Goal: Register for event/course

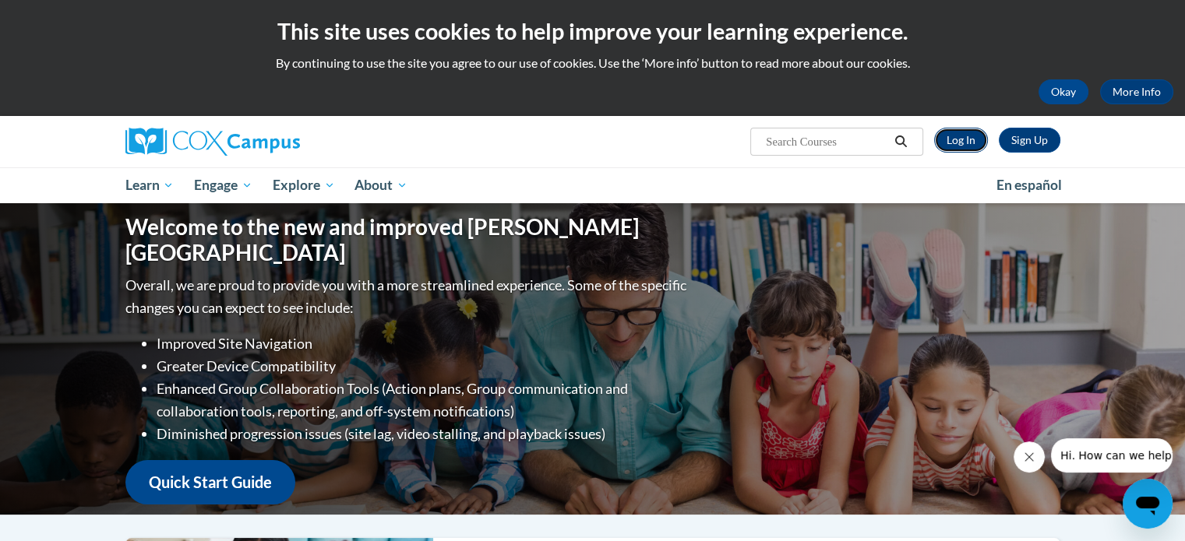
click at [960, 138] on link "Log In" at bounding box center [961, 140] width 54 height 25
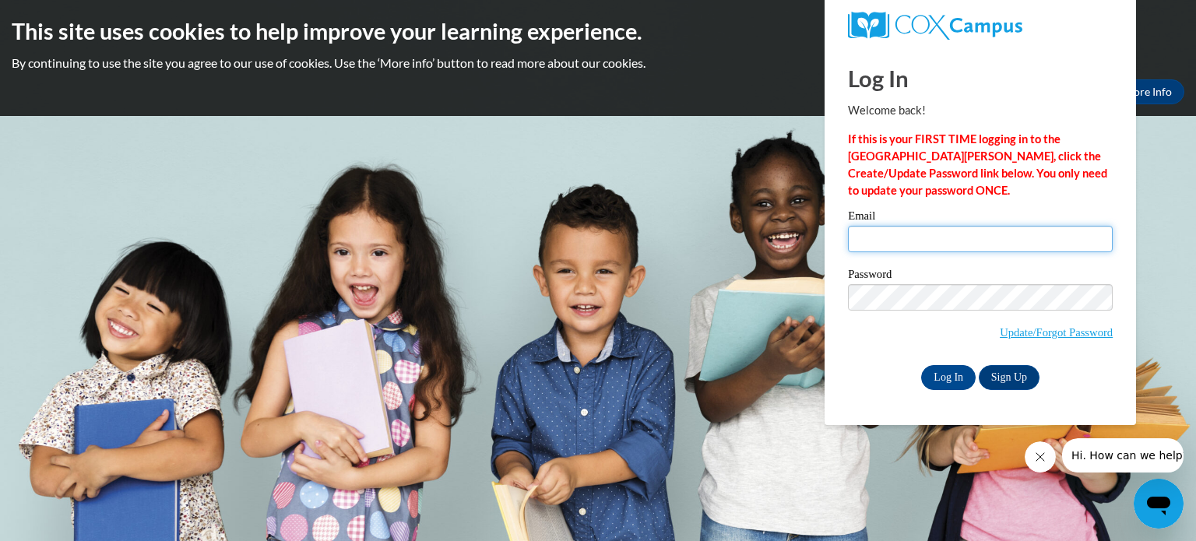
click at [901, 241] on input "Email" at bounding box center [980, 239] width 265 height 26
type input "nfuller@kusd.edu"
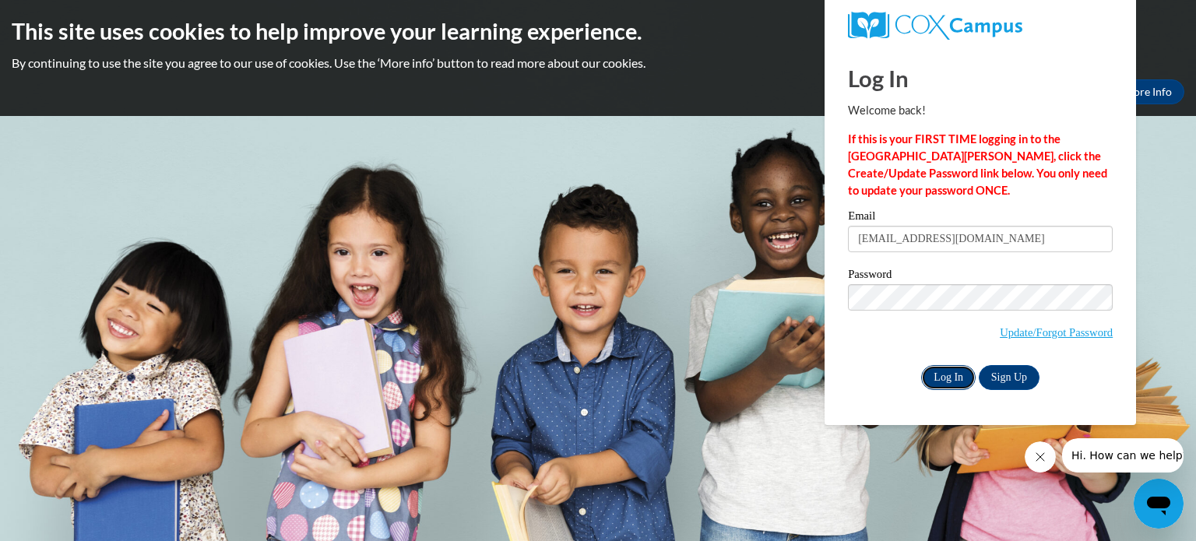
click at [949, 381] on input "Log In" at bounding box center [948, 377] width 55 height 25
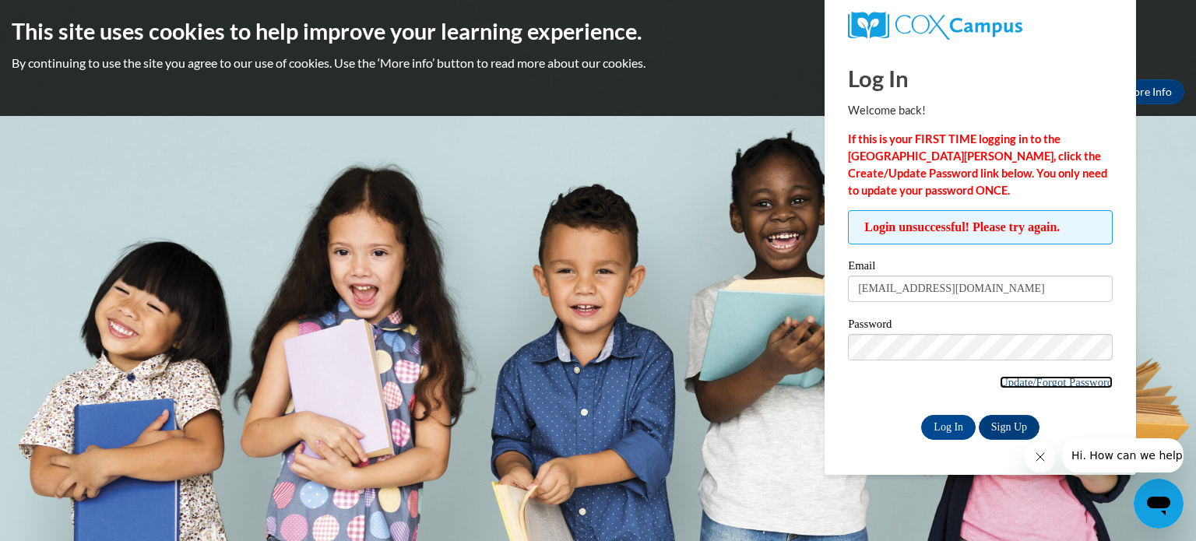
click at [1025, 382] on link "Update/Forgot Password" at bounding box center [1056, 382] width 113 height 12
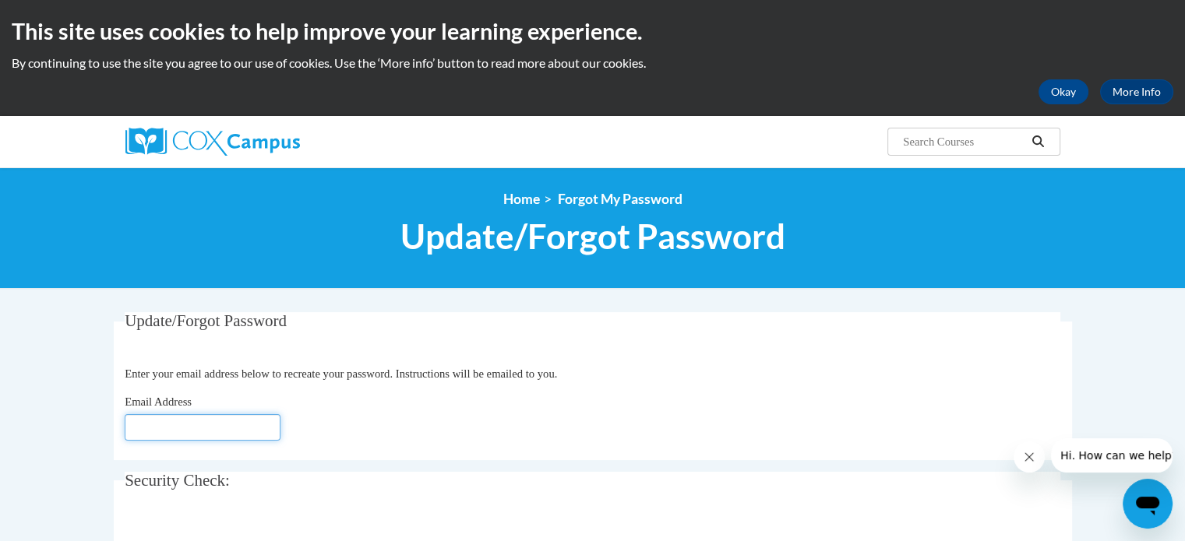
click at [263, 432] on input "Email Address" at bounding box center [203, 427] width 156 height 26
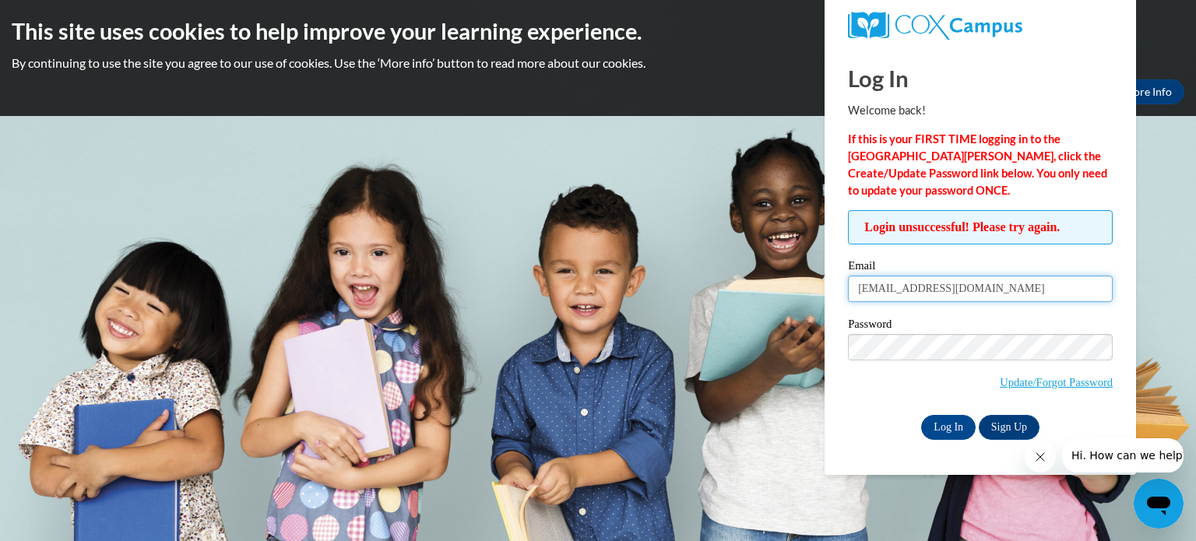
click at [953, 287] on input "[EMAIL_ADDRESS][DOMAIN_NAME]" at bounding box center [980, 289] width 265 height 26
click at [947, 432] on input "Log In" at bounding box center [948, 427] width 55 height 25
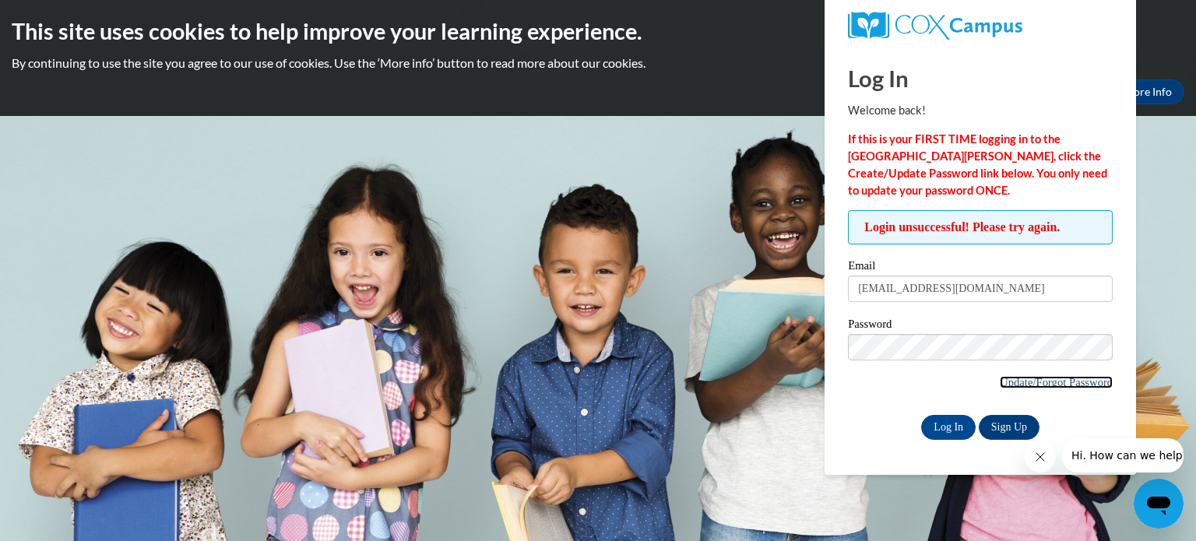
click at [1041, 383] on link "Update/Forgot Password" at bounding box center [1056, 382] width 113 height 12
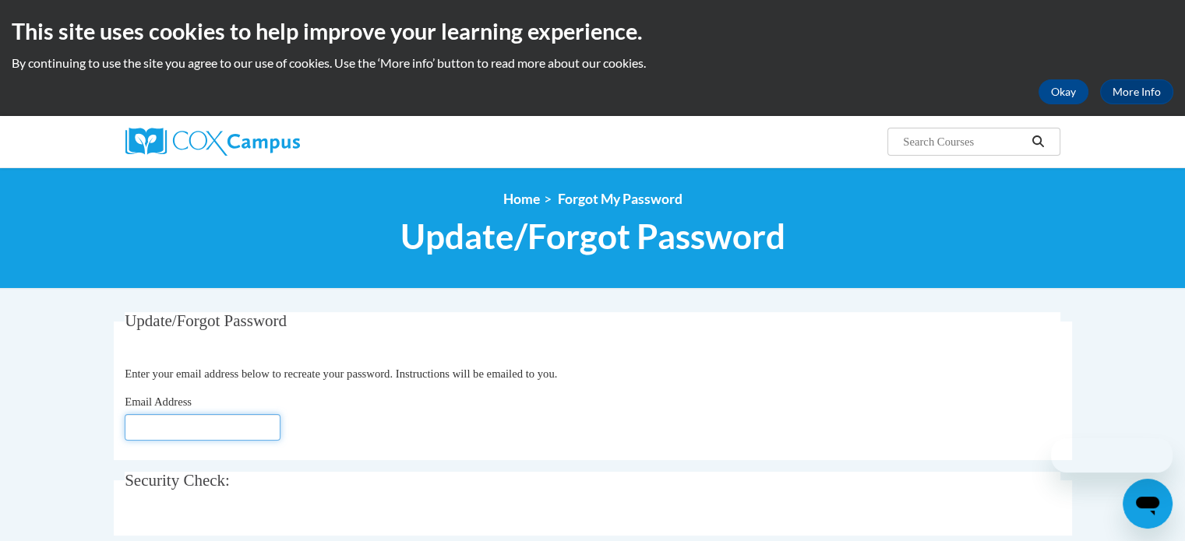
click at [222, 430] on input "Email Address" at bounding box center [203, 427] width 156 height 26
type input "nfuller@kusd.edu"
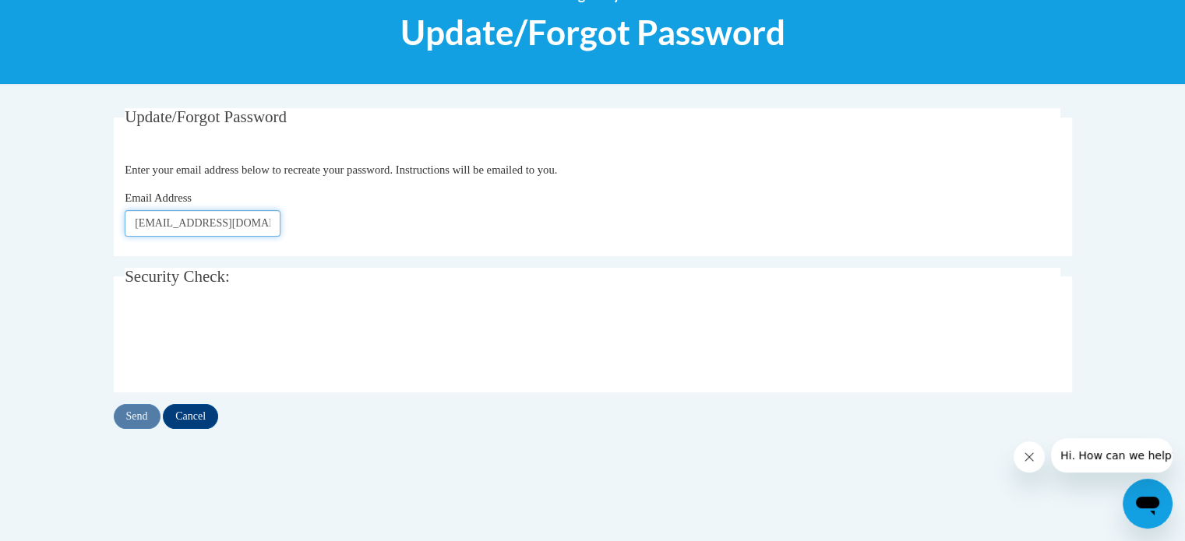
scroll to position [215, 0]
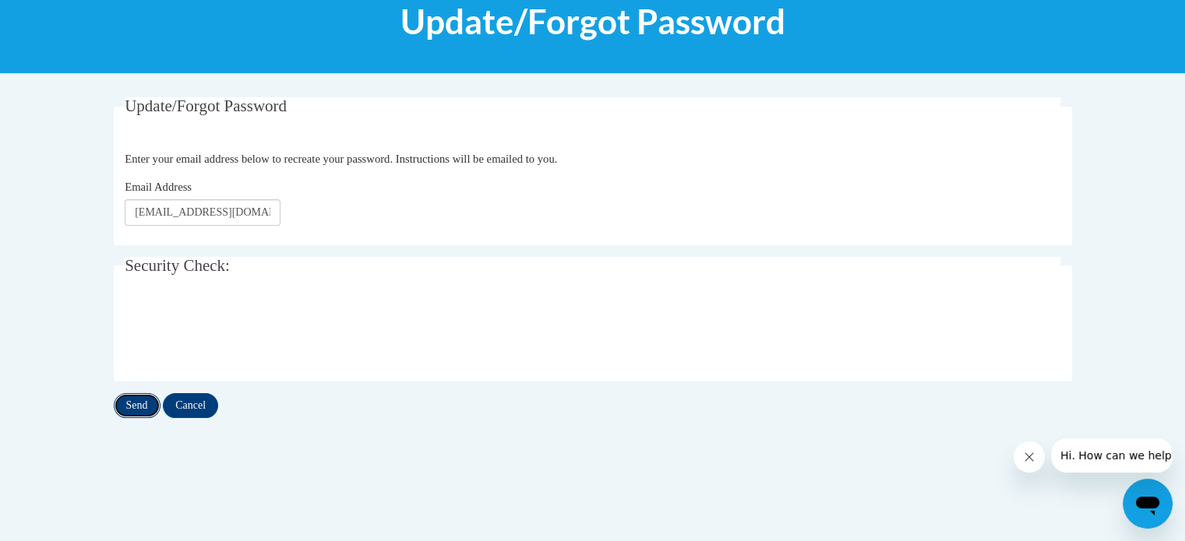
click at [127, 407] on input "Send" at bounding box center [137, 405] width 47 height 25
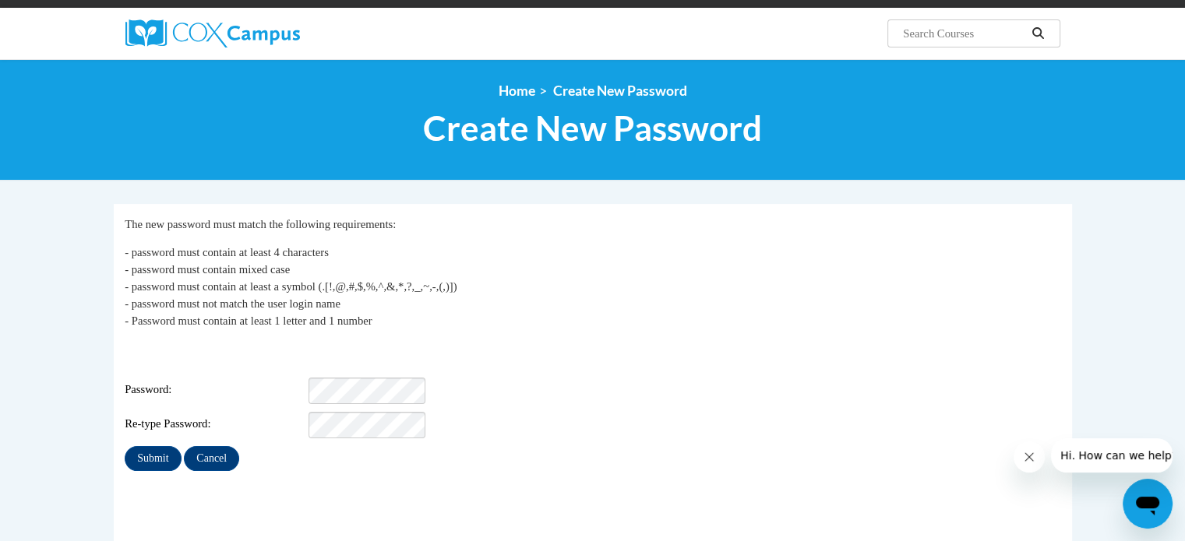
scroll to position [126, 0]
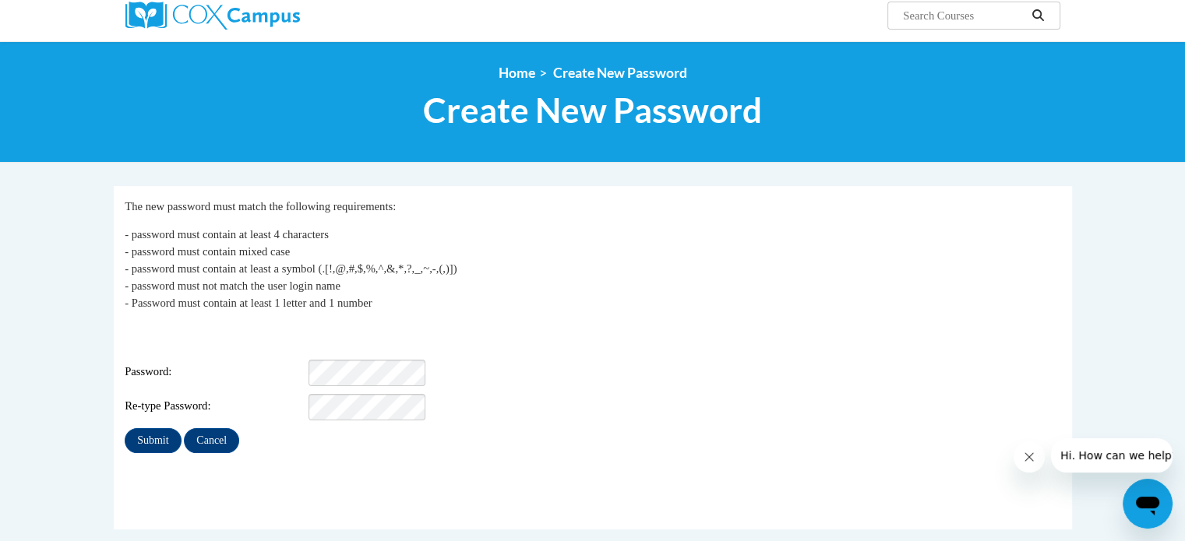
click at [505, 319] on div "My Password The new password must match the following requirements: - password …" at bounding box center [592, 325] width 935 height 255
click at [161, 428] on input "Submit" at bounding box center [153, 440] width 56 height 25
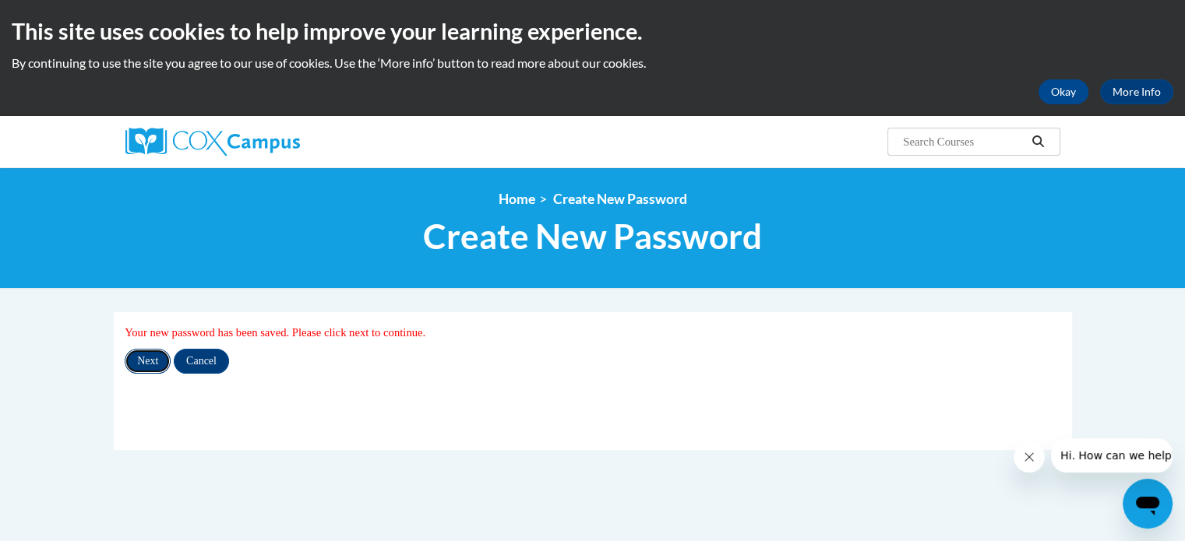
click at [151, 355] on input "Next" at bounding box center [148, 361] width 46 height 25
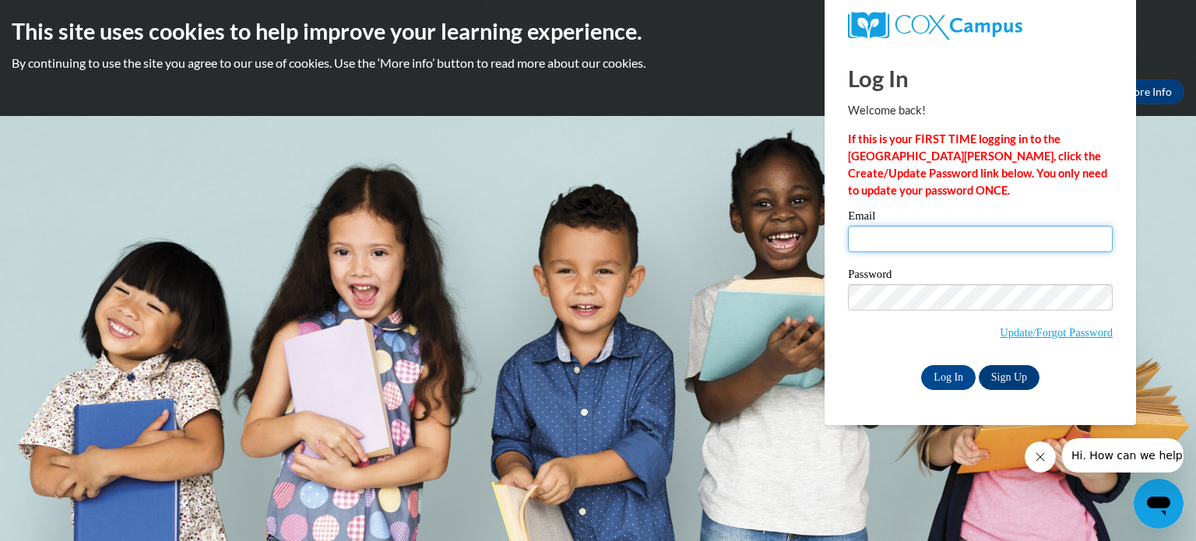
click at [911, 246] on input "Email" at bounding box center [980, 239] width 265 height 26
type input "nfuller@kusd.edu"
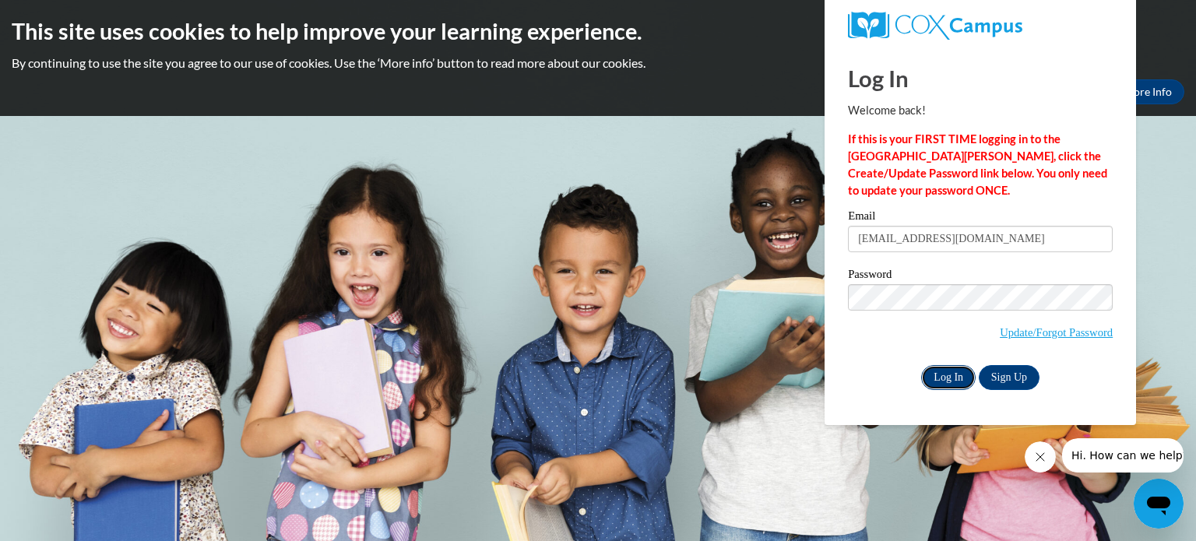
click at [951, 382] on input "Log In" at bounding box center [948, 377] width 55 height 25
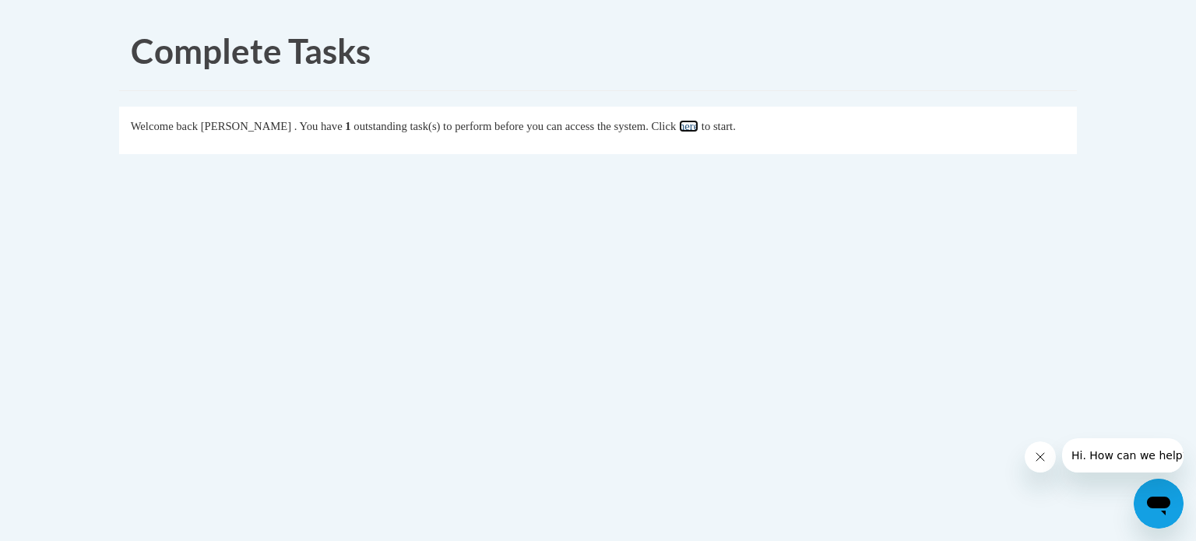
click at [699, 126] on link "here" at bounding box center [688, 126] width 19 height 12
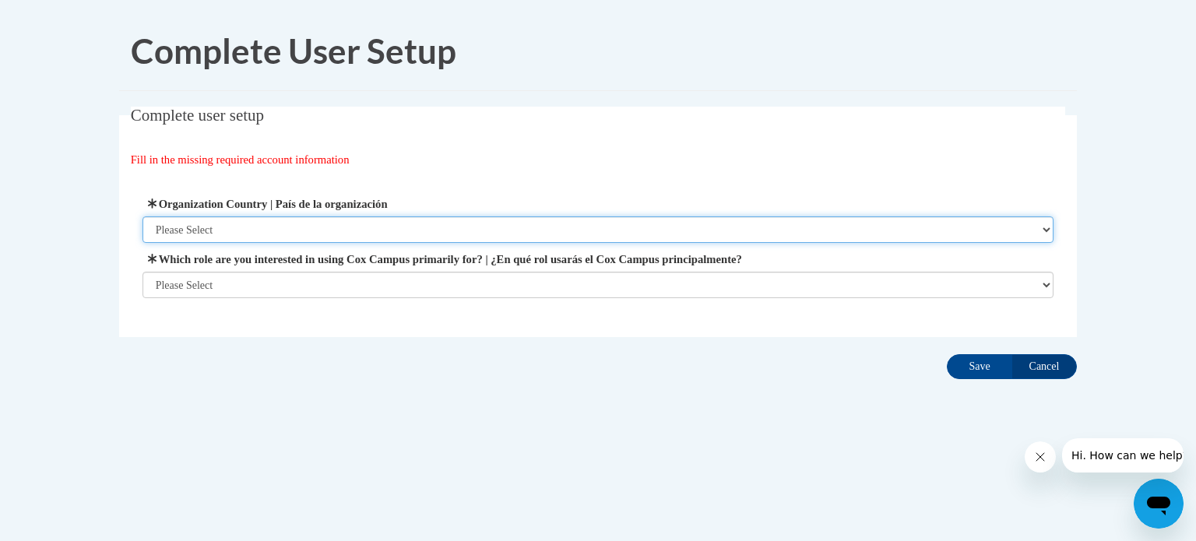
click at [283, 231] on select "Please Select United States | Estados Unidos Outside of the United States | Fue…" at bounding box center [599, 230] width 912 height 26
select select "ad49bcad-a171-4b2e-b99c-48b446064914"
click at [143, 217] on select "Please Select United States | Estados Unidos Outside of the United States | Fue…" at bounding box center [599, 230] width 912 height 26
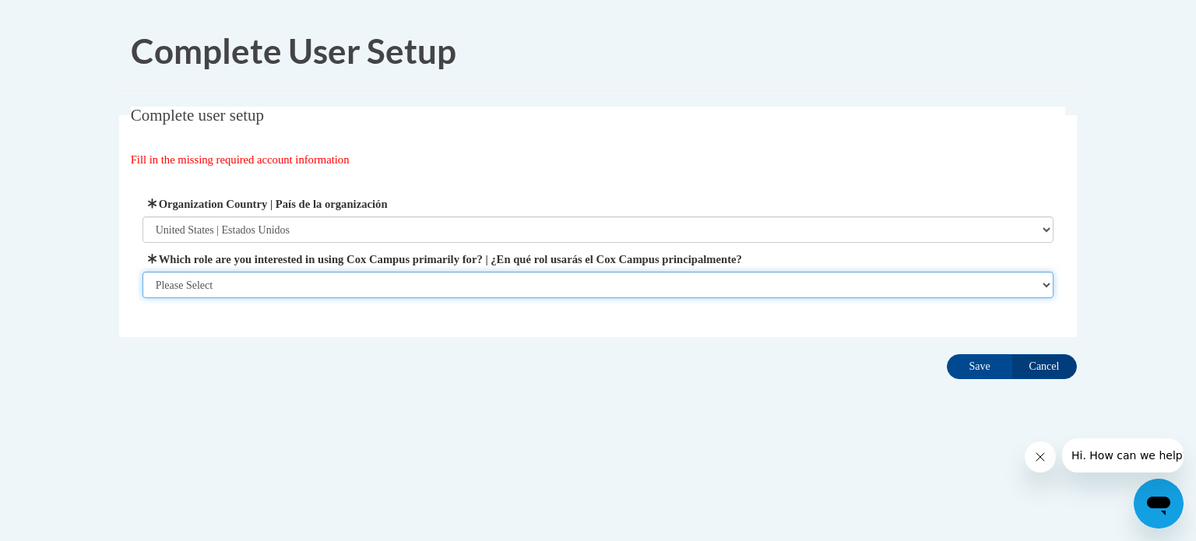
click at [270, 284] on select "Please Select College/University | Colegio/Universidad Community/Nonprofit Part…" at bounding box center [599, 285] width 912 height 26
select select "fbf2d438-af2f-41f8-98f1-81c410e29de3"
click at [143, 298] on select "Please Select College/University | Colegio/Universidad Community/Nonprofit Part…" at bounding box center [599, 285] width 912 height 26
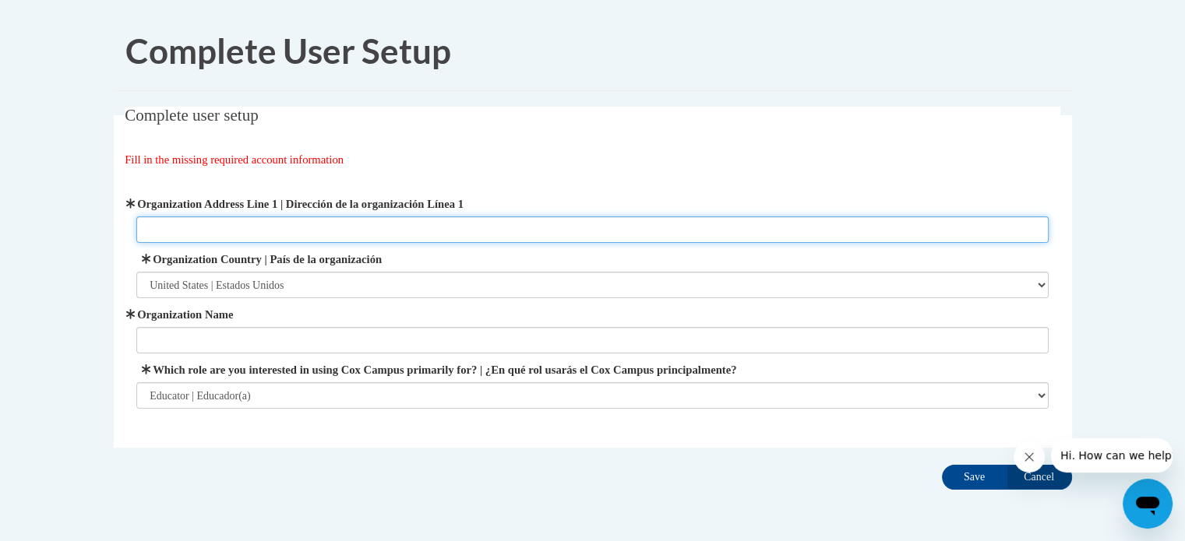
click at [275, 227] on input "Organization Address Line 1 | Dirección de la organización Línea 1" at bounding box center [592, 230] width 912 height 26
type input "7714 20th ave"
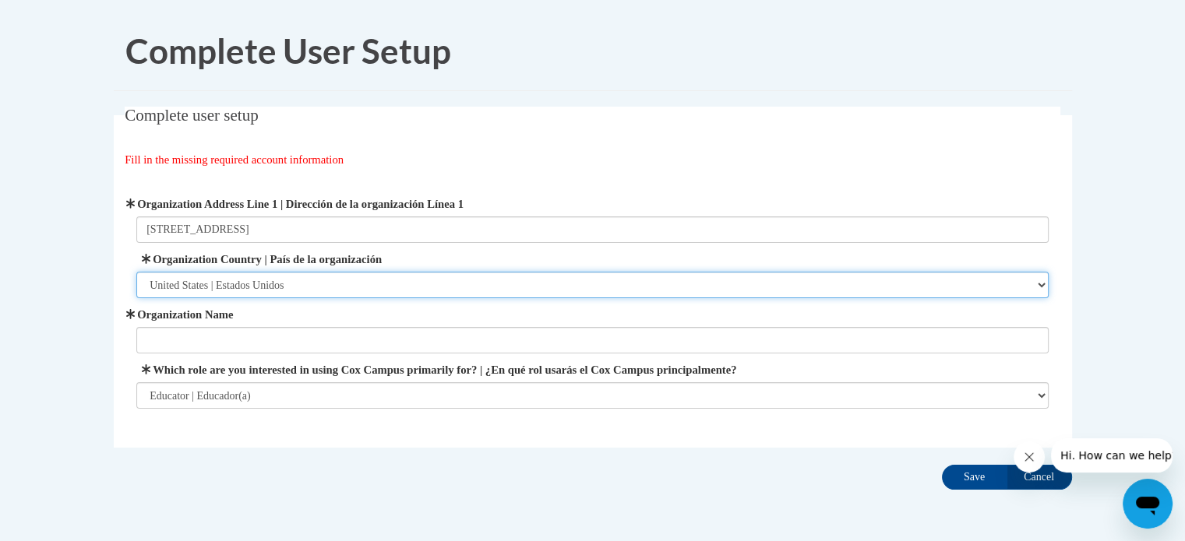
click at [279, 280] on select "Please Select United States | Estados Unidos Outside of the United States | Fue…" at bounding box center [592, 285] width 912 height 26
click at [136, 272] on select "Please Select United States | Estados Unidos Outside of the United States | Fue…" at bounding box center [592, 285] width 912 height 26
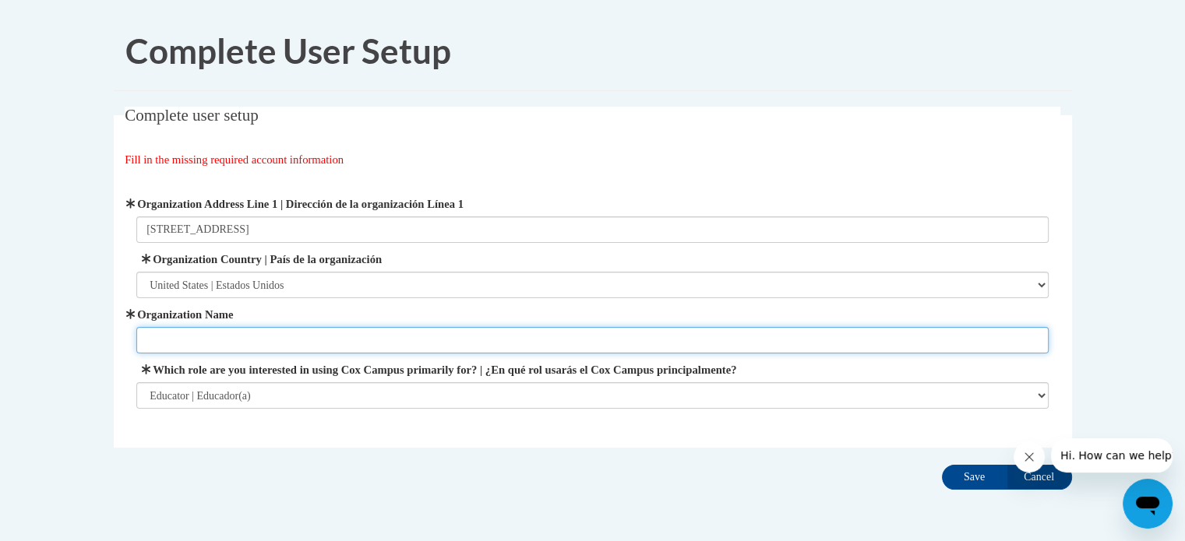
click at [243, 346] on input "Organization Name" at bounding box center [592, 340] width 912 height 26
click at [146, 344] on input "Grewenow Elementary" at bounding box center [592, 340] width 912 height 26
type input "KUSD- Grewenow Elementary"
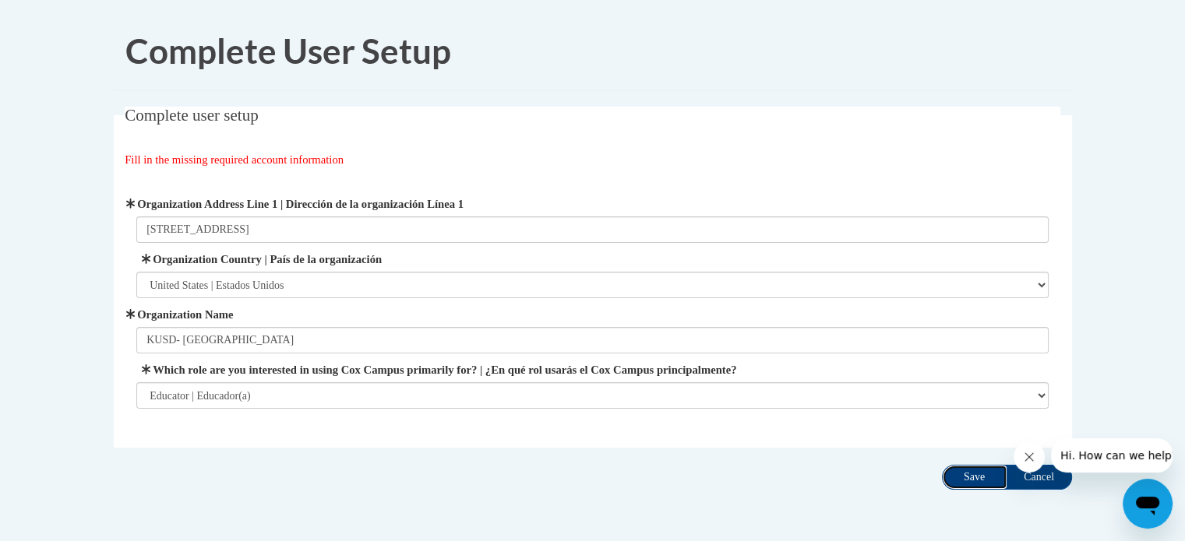
click at [969, 474] on input "Save" at bounding box center [974, 477] width 65 height 25
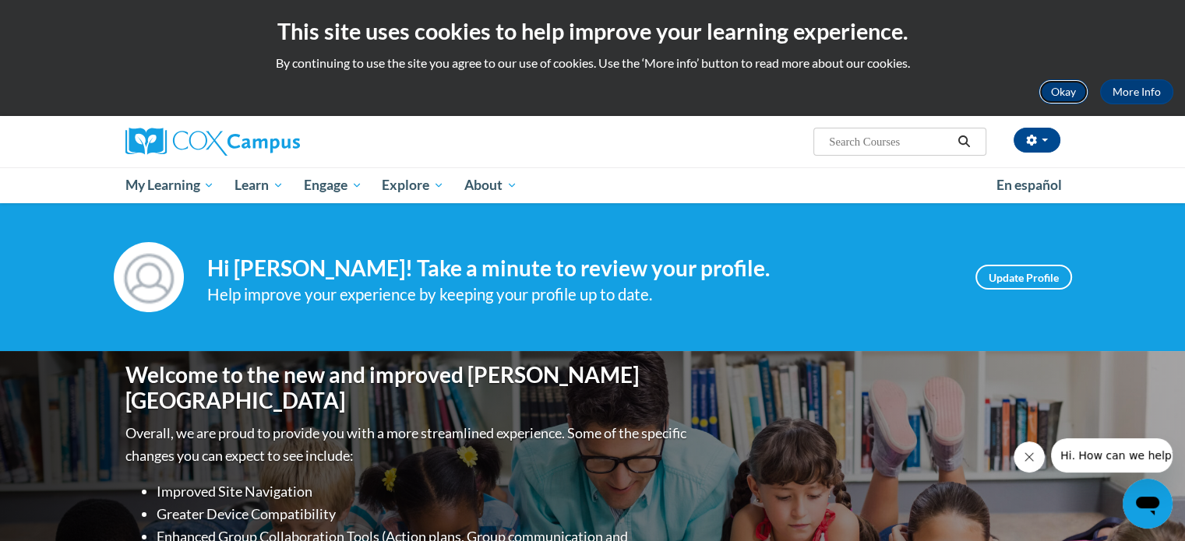
click at [1068, 89] on button "Okay" at bounding box center [1063, 91] width 50 height 25
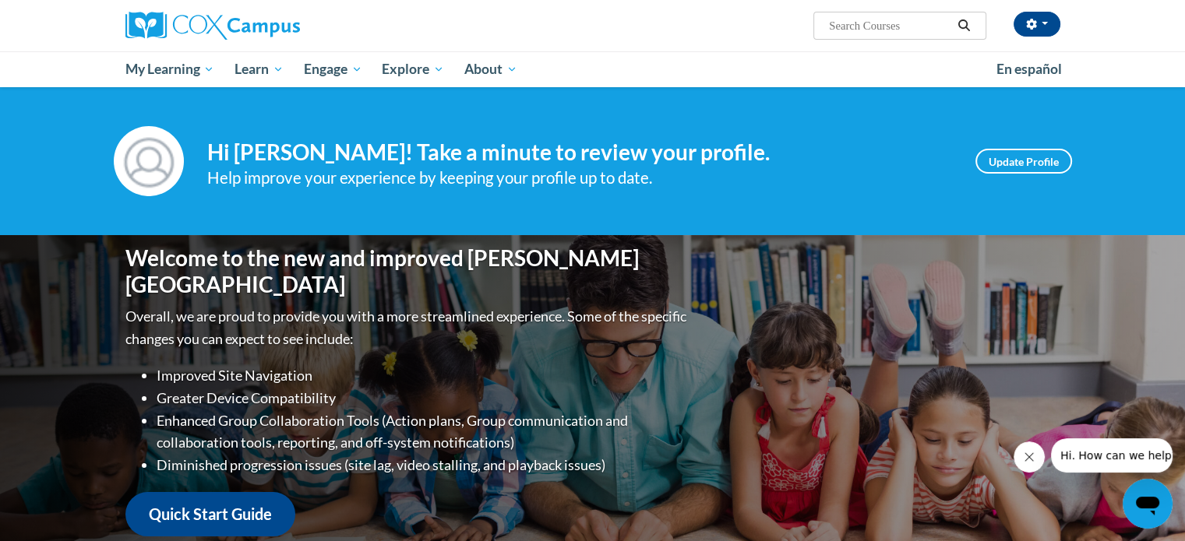
click at [850, 18] on input "Search..." at bounding box center [889, 25] width 125 height 19
type input "data driven instruction"
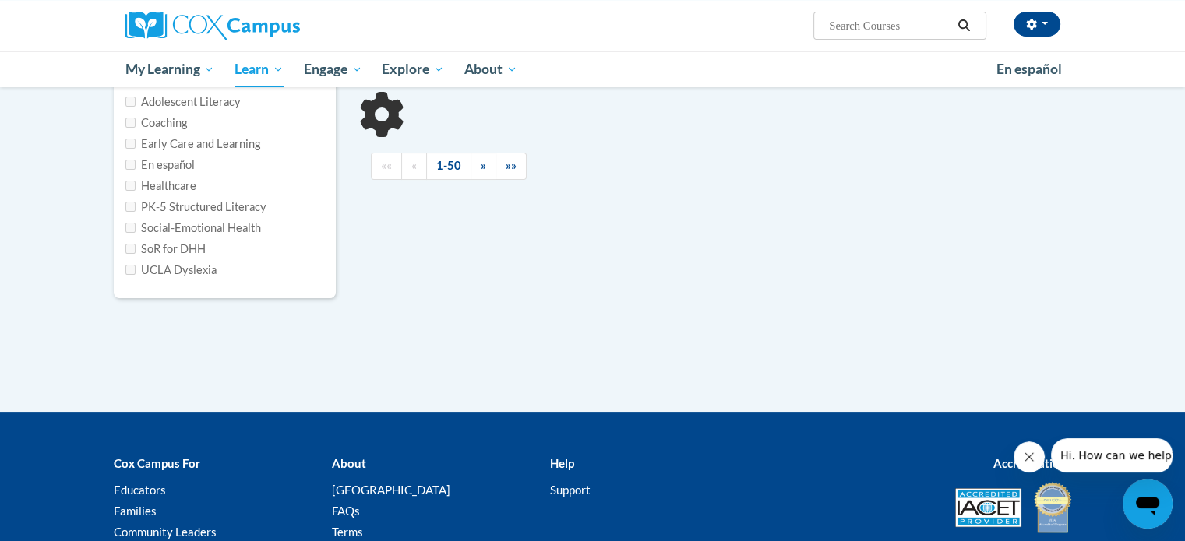
type input "data driven instruction"
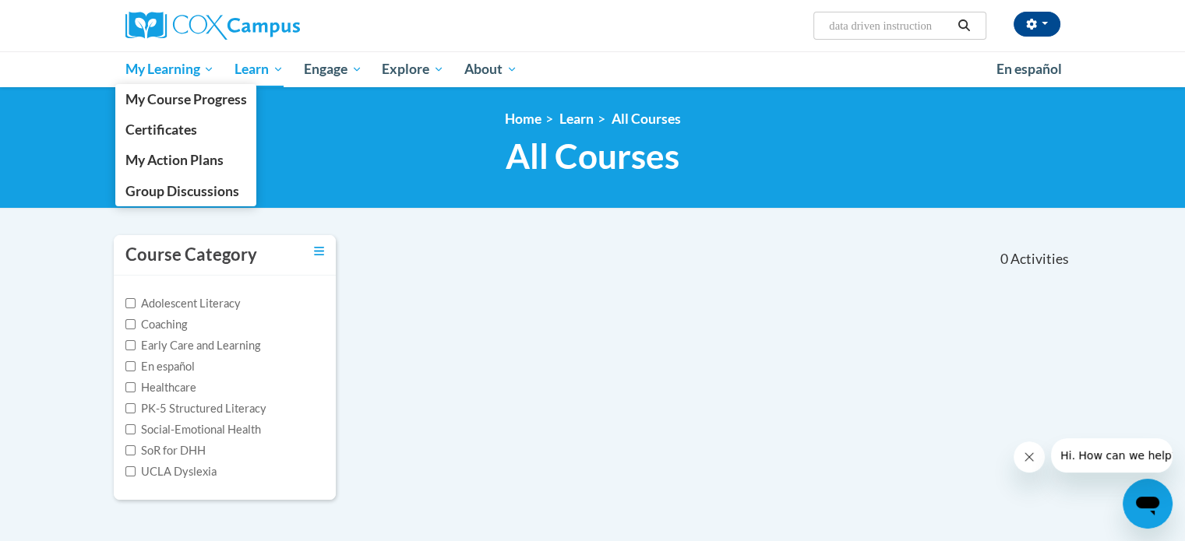
click at [178, 73] on span "My Learning" at bounding box center [170, 69] width 90 height 19
click at [161, 100] on span "My Course Progress" at bounding box center [186, 99] width 122 height 16
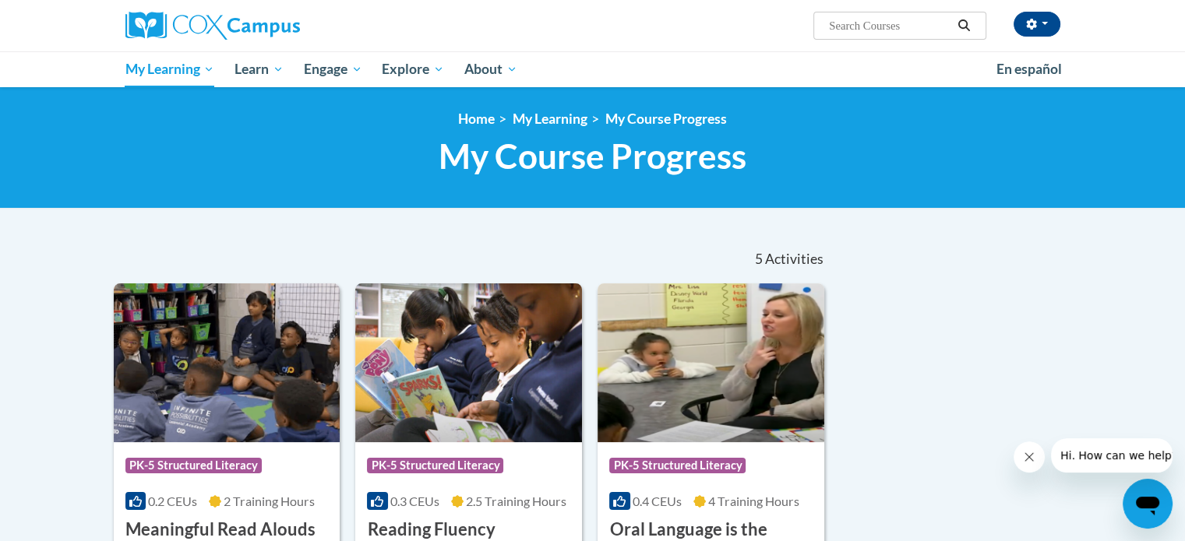
click at [866, 29] on input "Search..." at bounding box center [889, 25] width 125 height 19
type input "data driven instruction"
click at [965, 26] on icon "Search" at bounding box center [963, 25] width 14 height 12
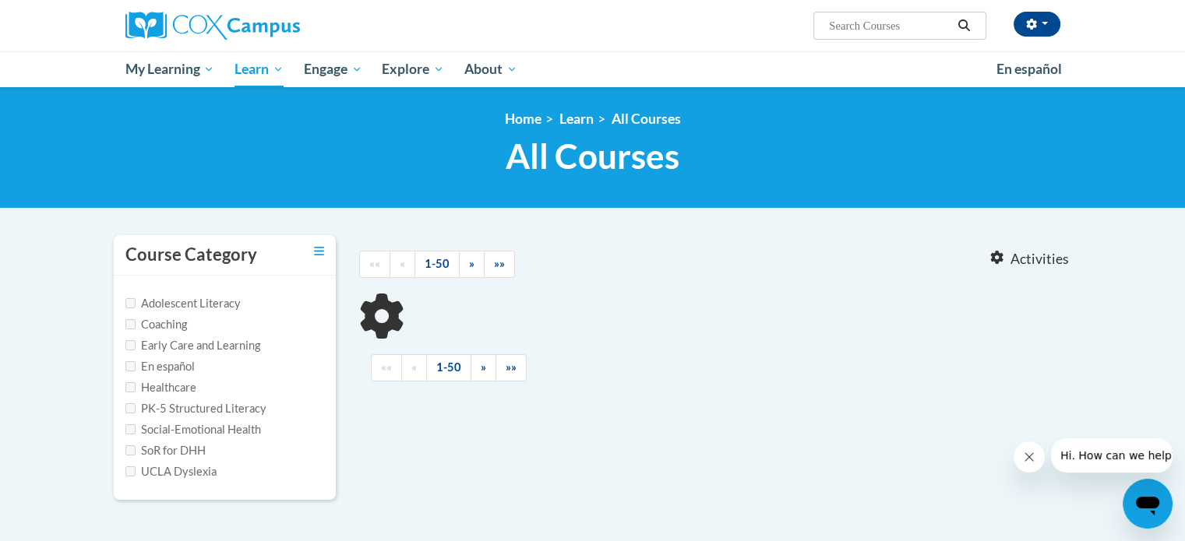
type input "data driven instruction"
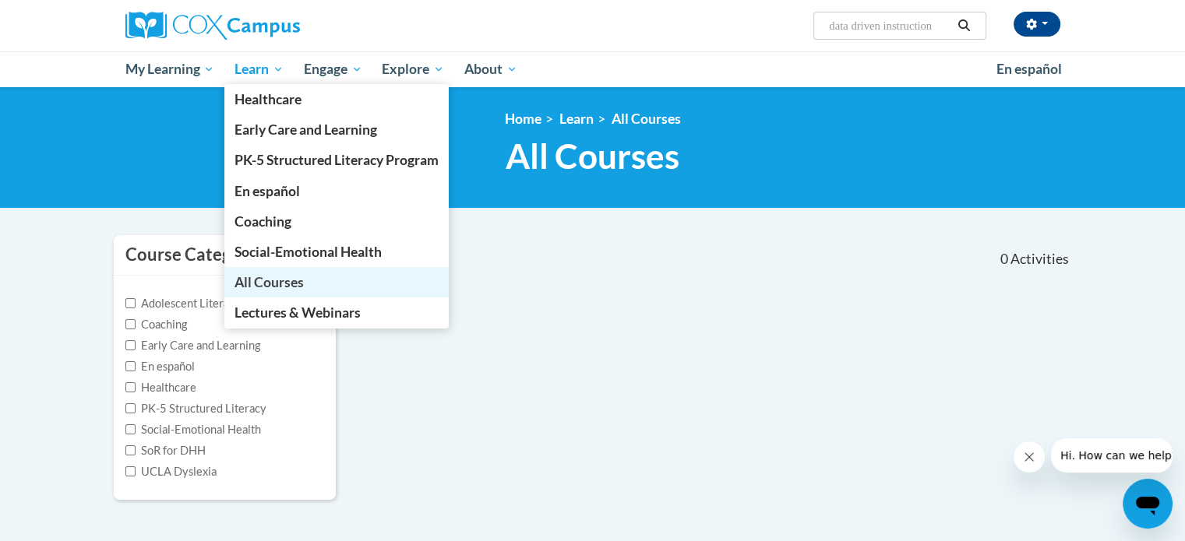
click at [284, 283] on span "All Courses" at bounding box center [268, 282] width 69 height 16
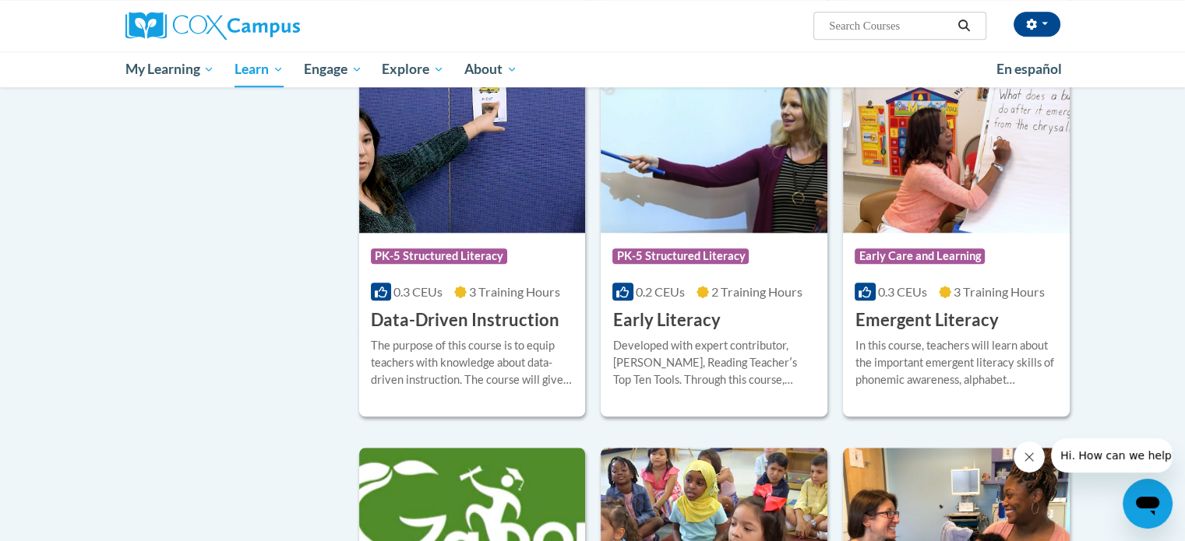
scroll to position [1508, 0]
click at [477, 372] on div "The purpose of this course is to equip teachers with knowledge about data-drive…" at bounding box center [472, 362] width 203 height 51
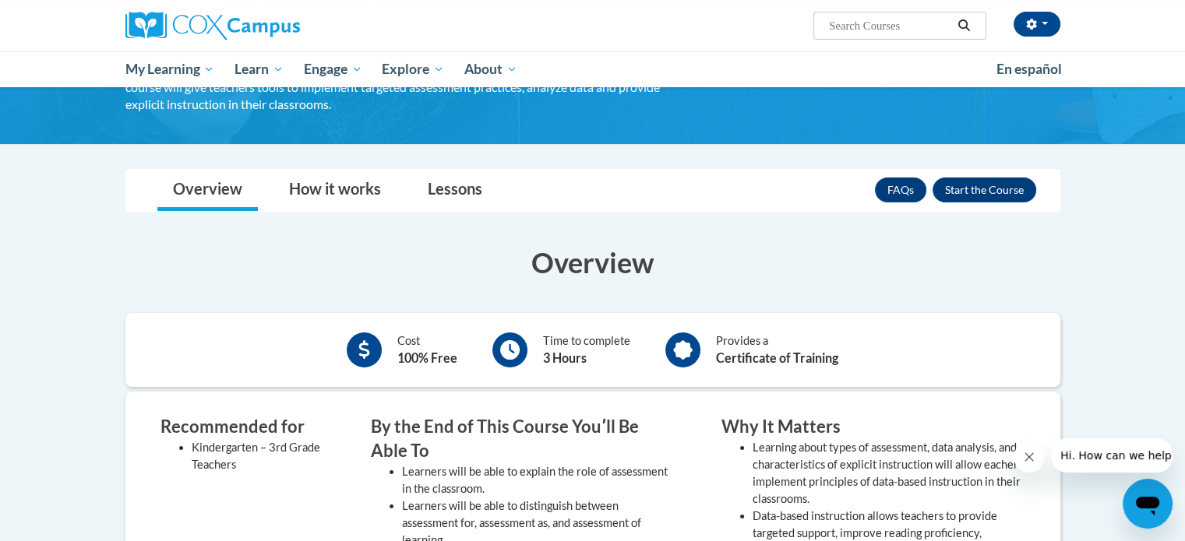
scroll to position [140, 0]
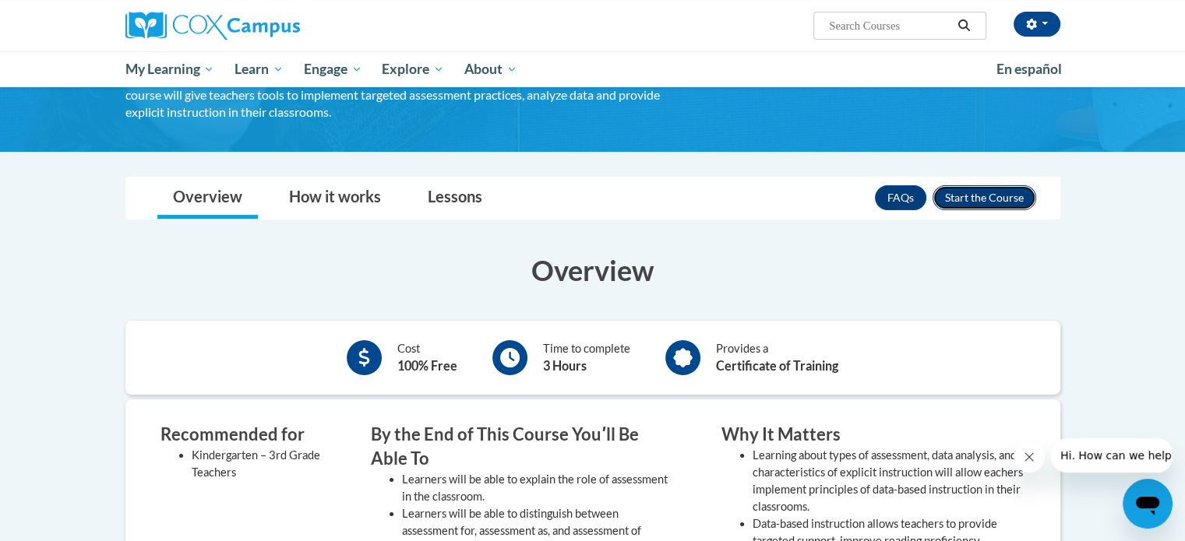
click at [969, 197] on button "Enroll" at bounding box center [984, 197] width 104 height 25
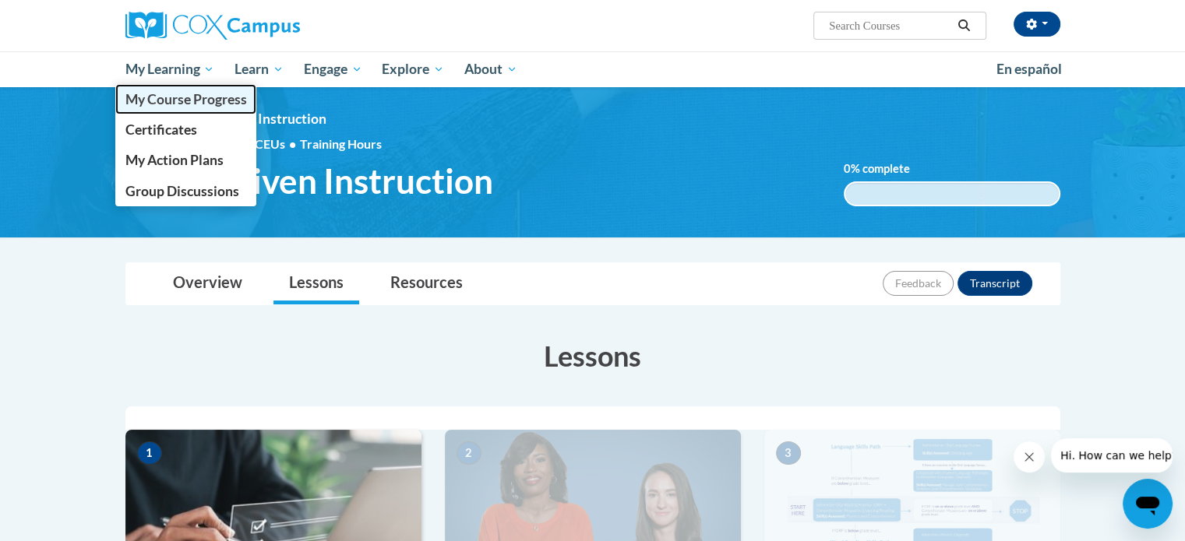
click at [162, 104] on span "My Course Progress" at bounding box center [186, 99] width 122 height 16
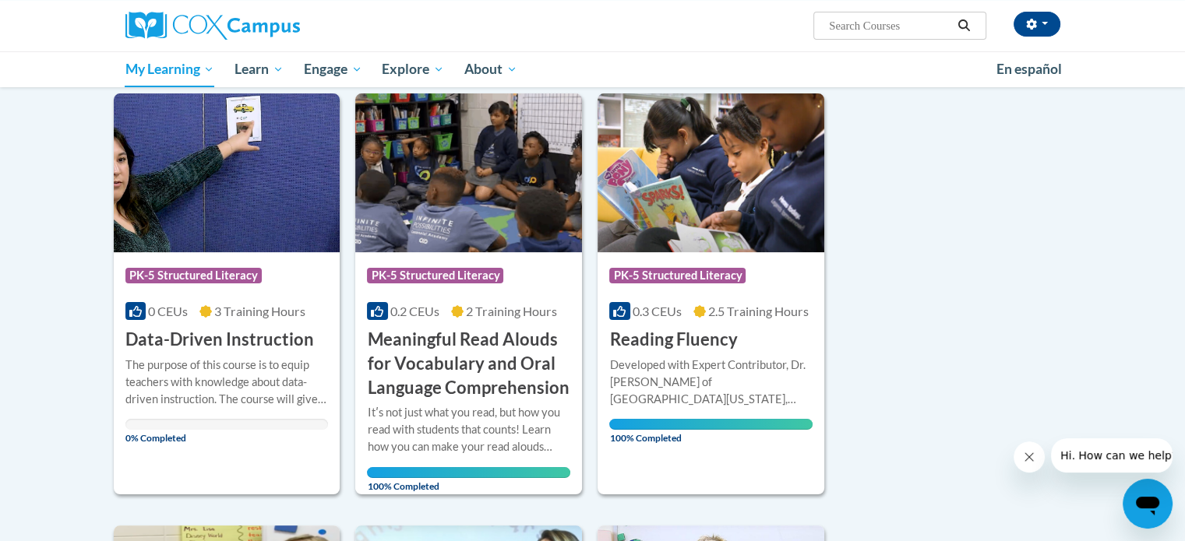
scroll to position [203, 0]
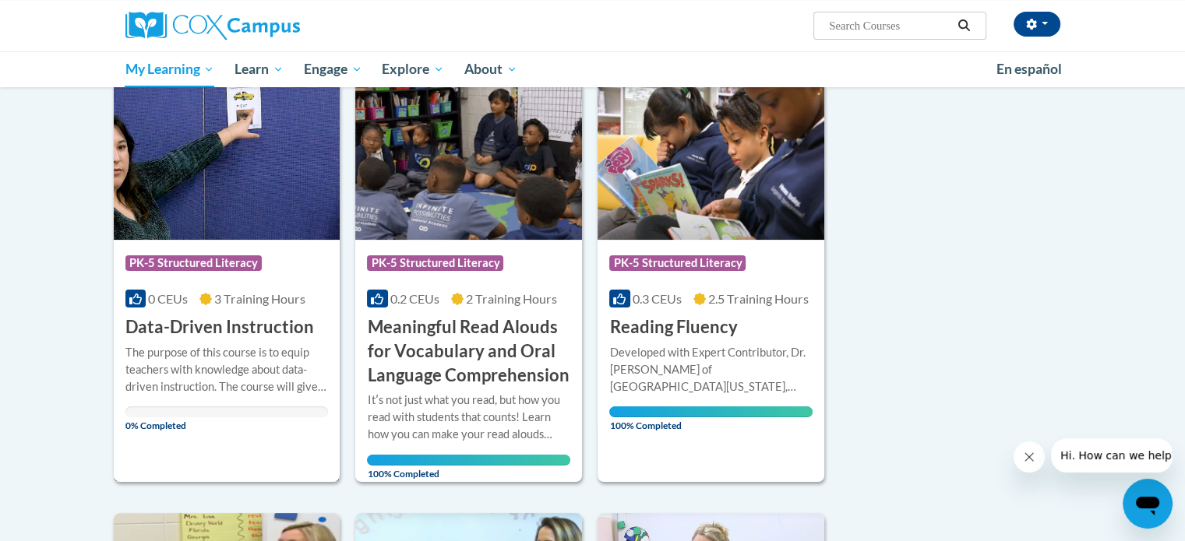
click at [248, 351] on div "The purpose of this course is to equip teachers with knowledge about data-drive…" at bounding box center [226, 369] width 203 height 51
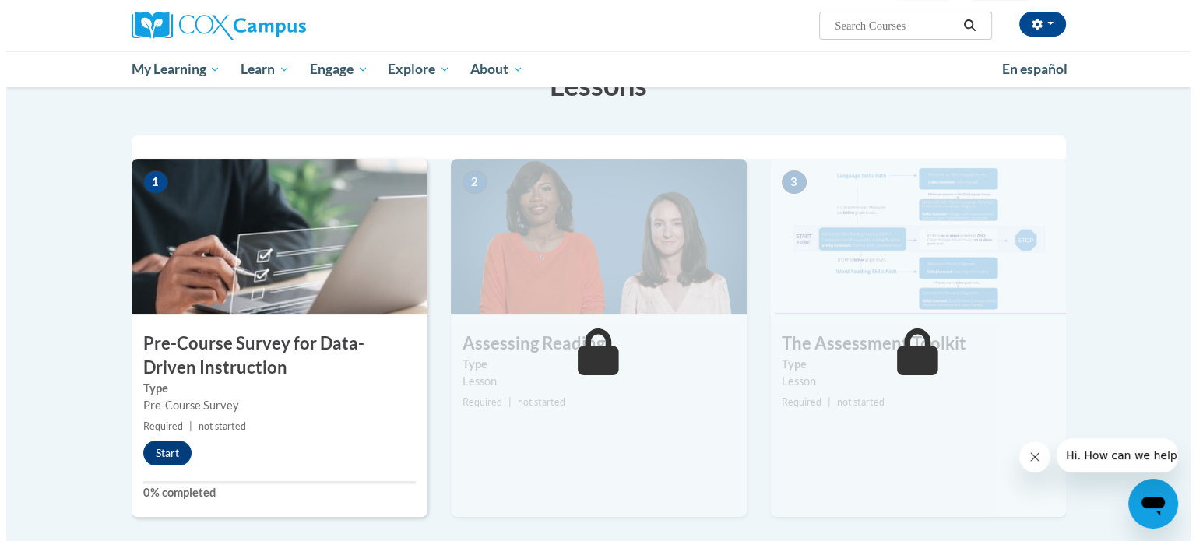
scroll to position [271, 0]
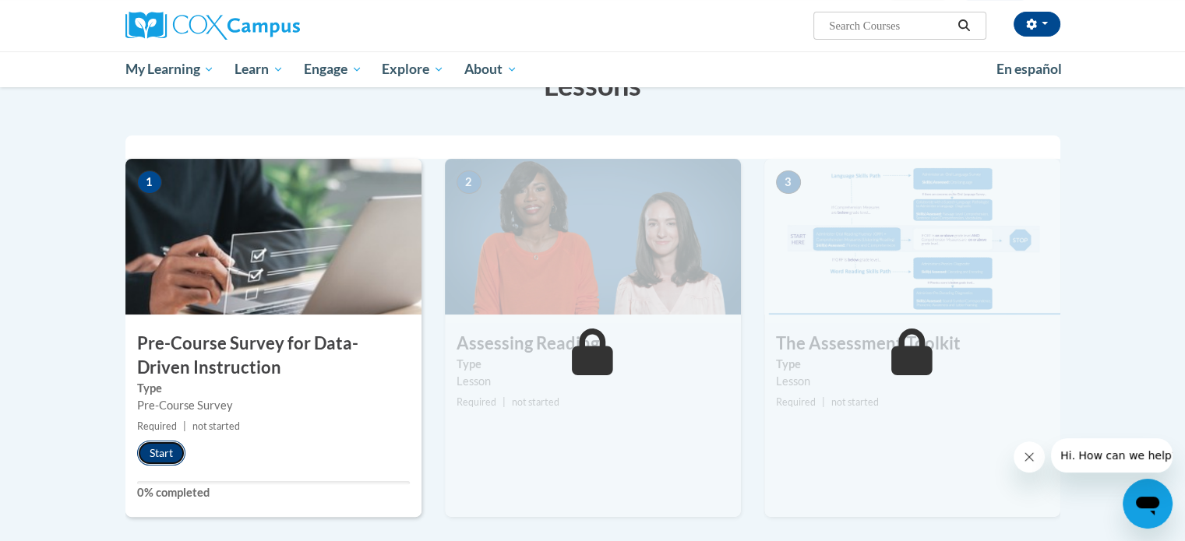
click at [160, 451] on button "Start" at bounding box center [161, 453] width 48 height 25
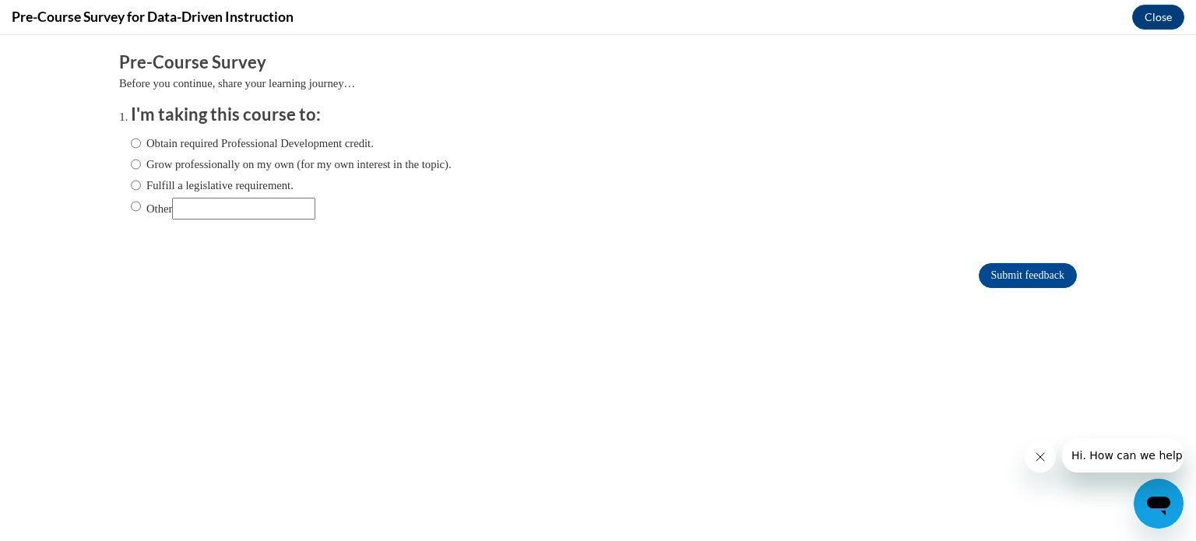
scroll to position [0, 0]
click at [222, 140] on label "Obtain required Professional Development credit." at bounding box center [252, 143] width 243 height 17
click at [141, 140] on input "Obtain required Professional Development credit." at bounding box center [136, 143] width 10 height 17
radio input "true"
click at [989, 273] on input "Submit feedback" at bounding box center [1028, 275] width 98 height 25
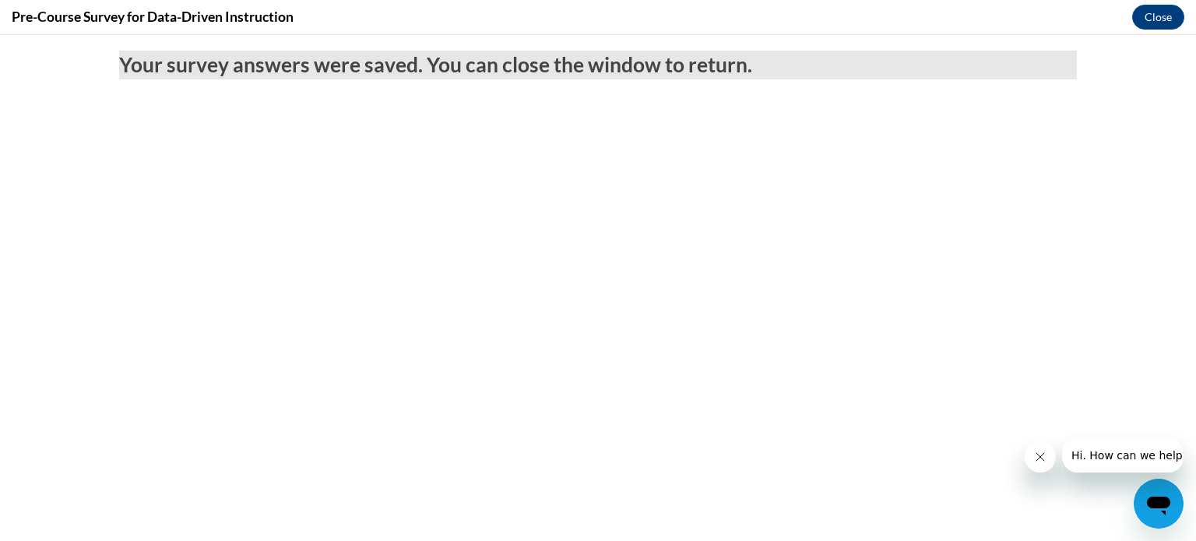
click at [1034, 453] on icon "Close message from company" at bounding box center [1040, 457] width 12 height 12
click at [1040, 456] on icon "Close message from company" at bounding box center [1040, 457] width 12 height 12
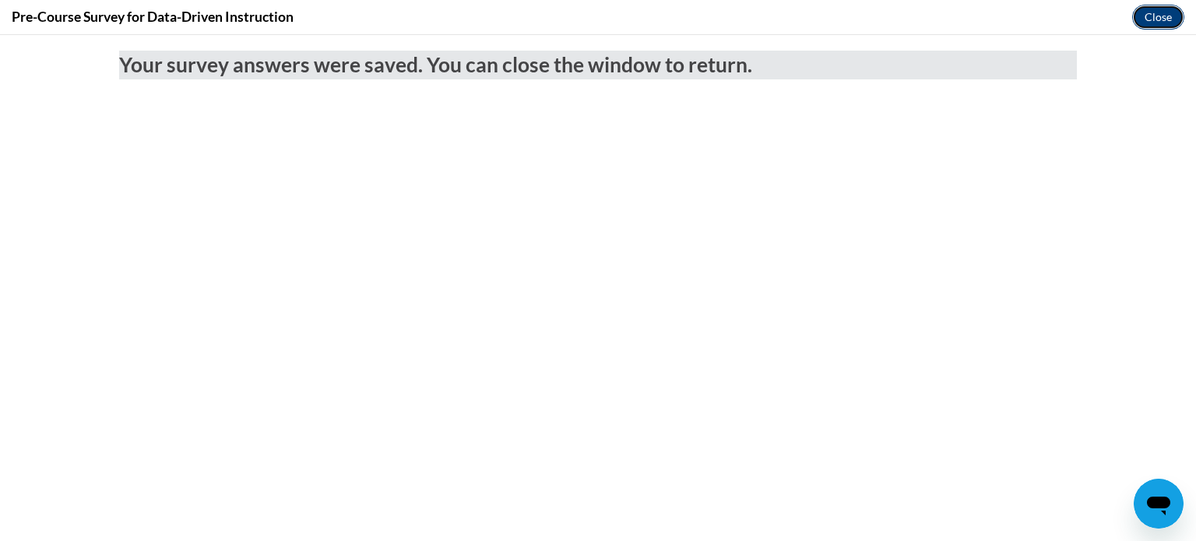
click at [1154, 21] on button "Close" at bounding box center [1159, 17] width 52 height 25
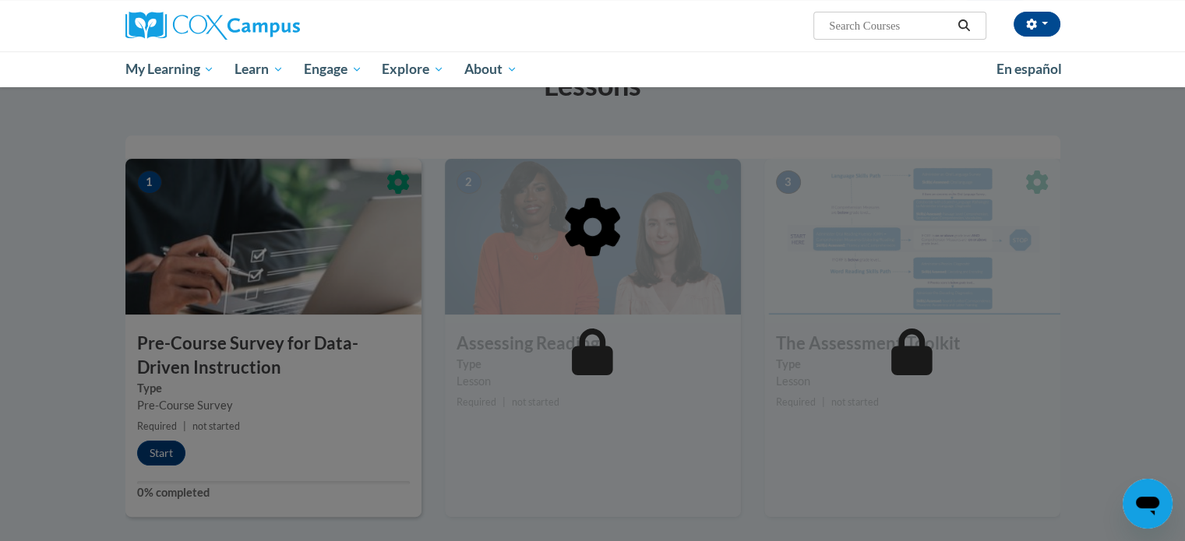
click at [160, 446] on div at bounding box center [592, 307] width 935 height 296
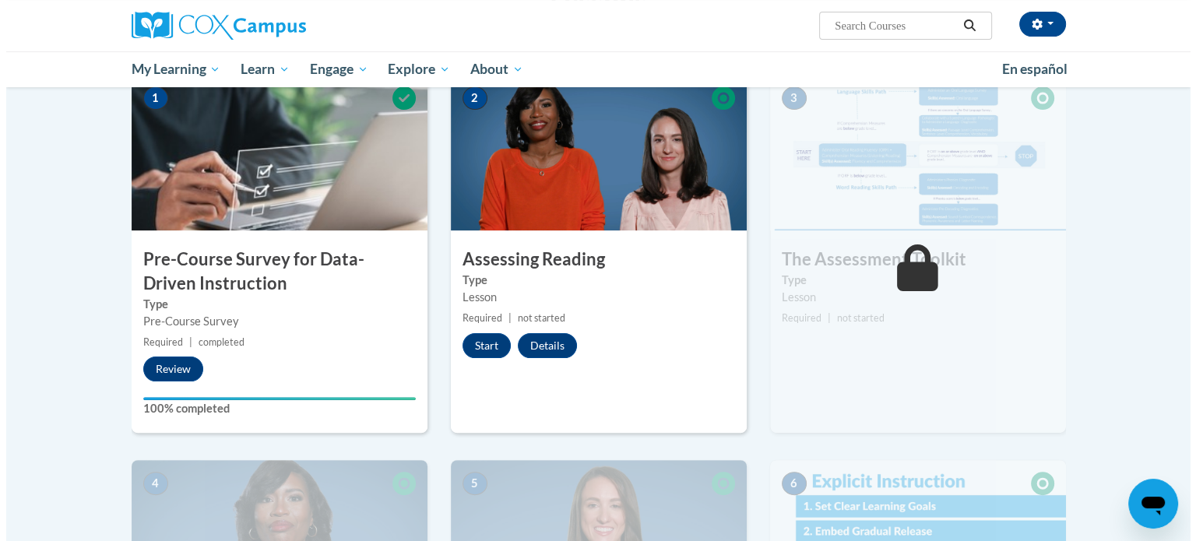
scroll to position [357, 0]
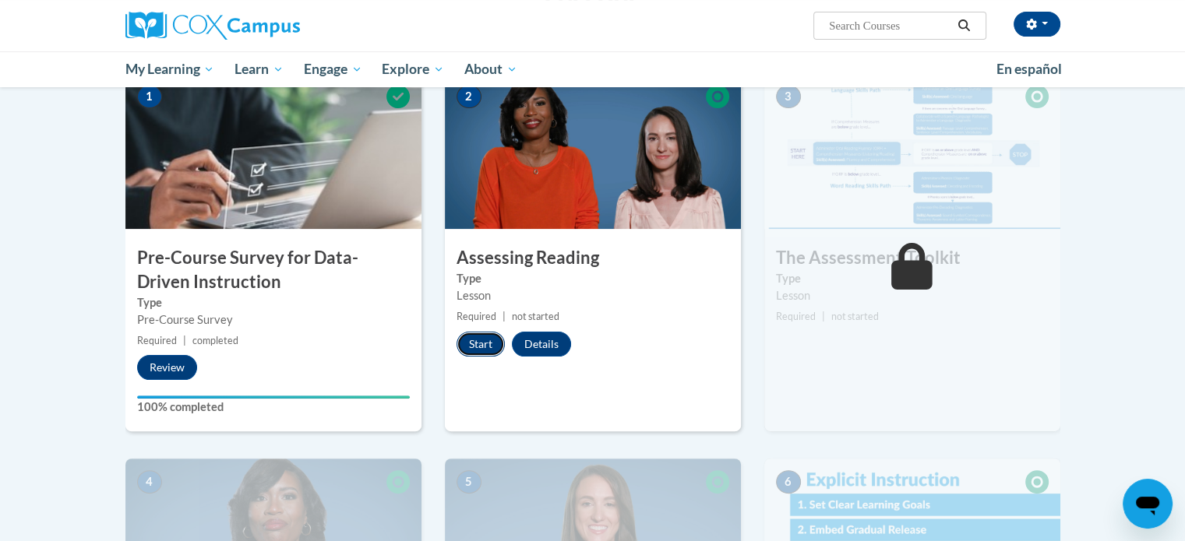
click at [473, 344] on button "Start" at bounding box center [480, 344] width 48 height 25
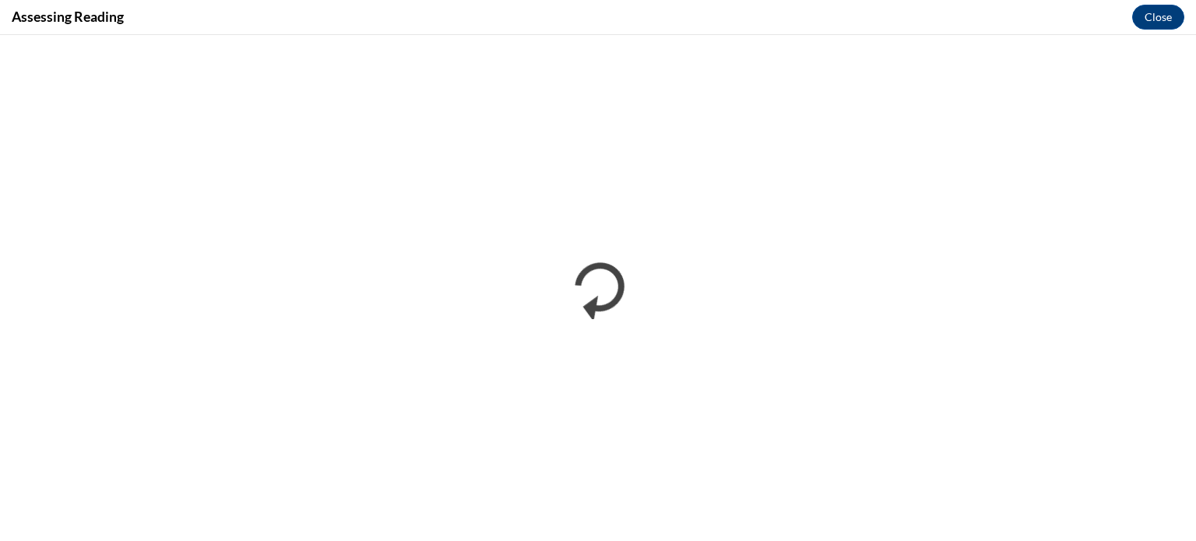
scroll to position [0, 0]
